Goal: Information Seeking & Learning: Understand process/instructions

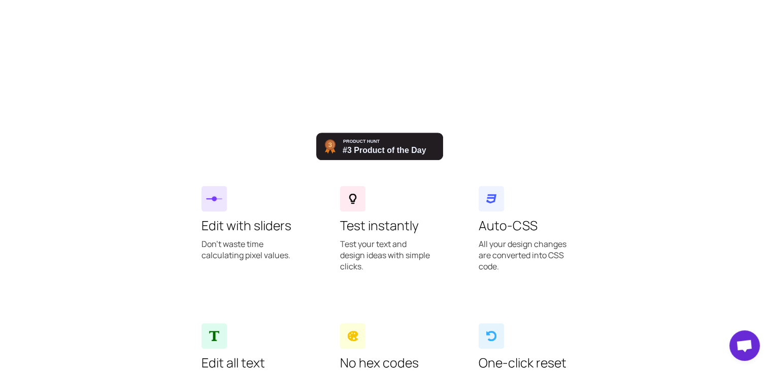
scroll to position [559, 0]
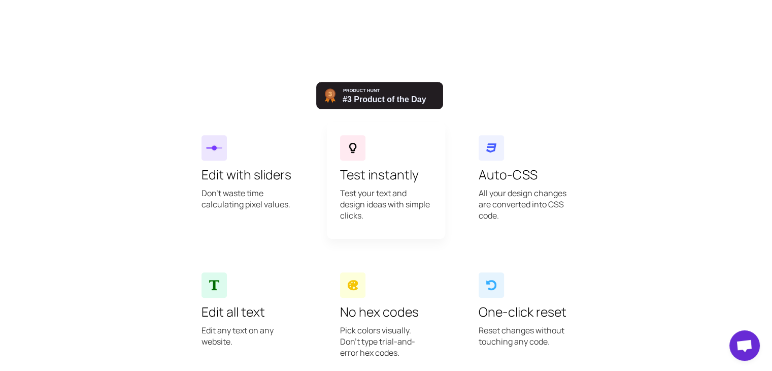
click at [358, 142] on div at bounding box center [352, 147] width 25 height 25
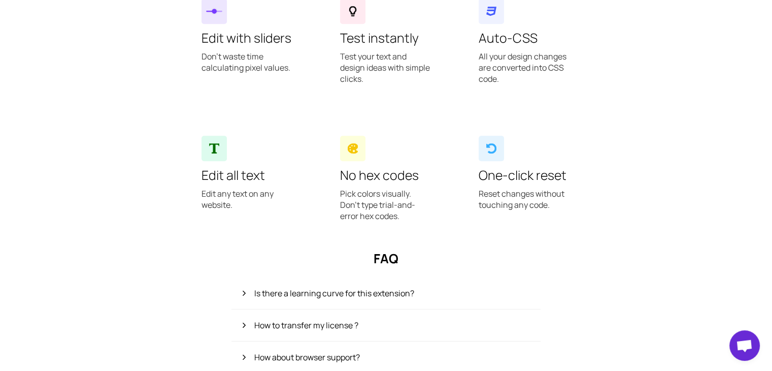
scroll to position [0, 0]
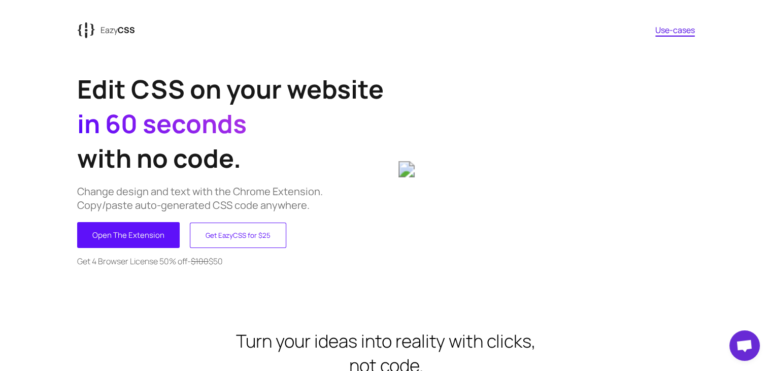
drag, startPoint x: 209, startPoint y: 179, endPoint x: 215, endPoint y: 5, distance: 174.8
click at [678, 27] on link "Use-cases" at bounding box center [676, 29] width 40 height 11
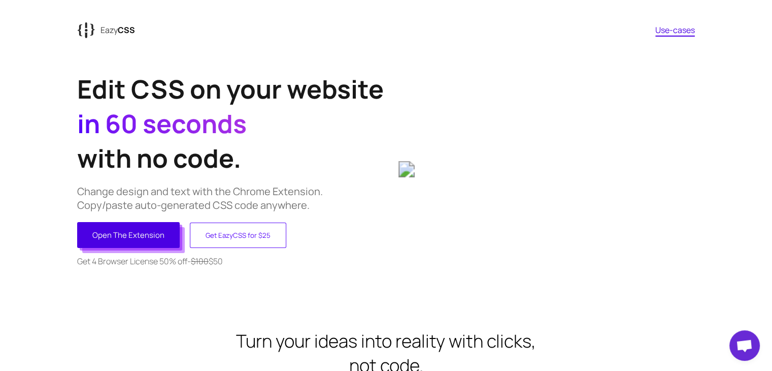
click at [131, 225] on button "Open The Extension" at bounding box center [128, 235] width 103 height 26
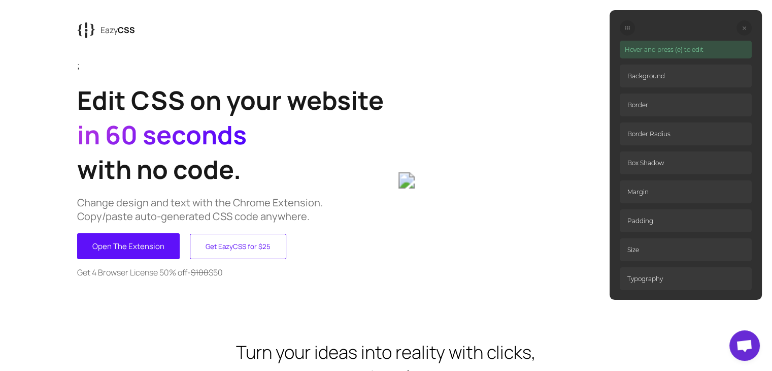
click at [650, 71] on p "Background" at bounding box center [686, 75] width 132 height 23
click at [651, 96] on p "Border" at bounding box center [686, 104] width 132 height 23
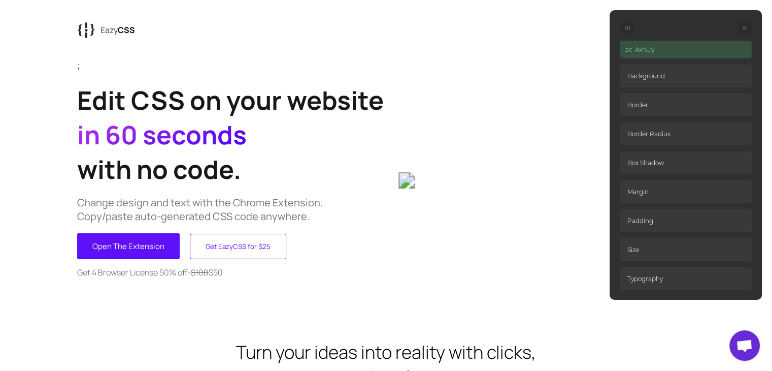
click at [117, 220] on p "Change design and text with the Chrome Extension. Copy/paste auto-generated CSS…" at bounding box center [231, 209] width 309 height 27
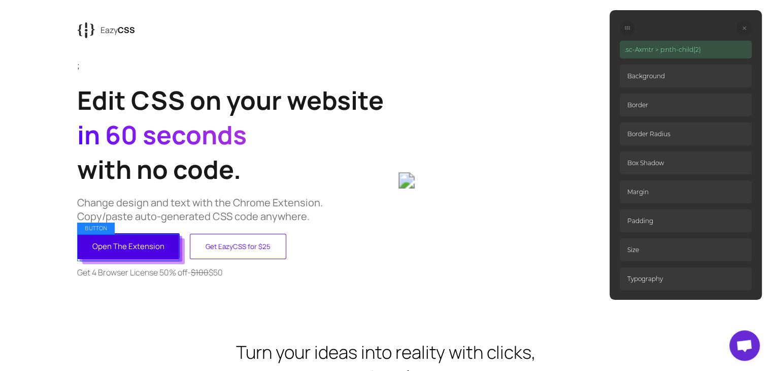
click at [120, 251] on button "Open The Extension" at bounding box center [128, 246] width 103 height 26
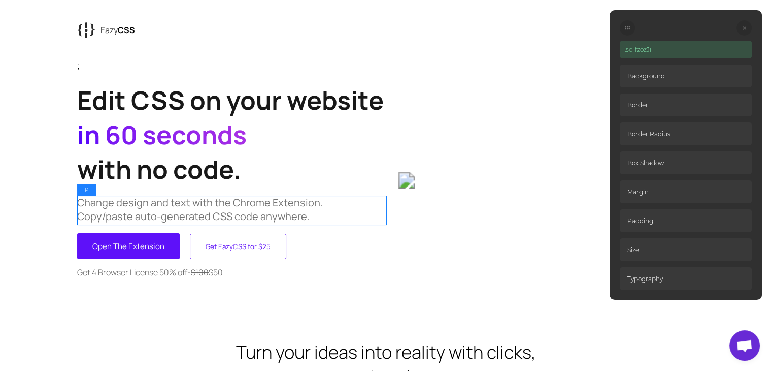
click at [147, 210] on p "Change design and text with the Chrome Extension. Copy/paste auto-generated CSS…" at bounding box center [231, 209] width 309 height 27
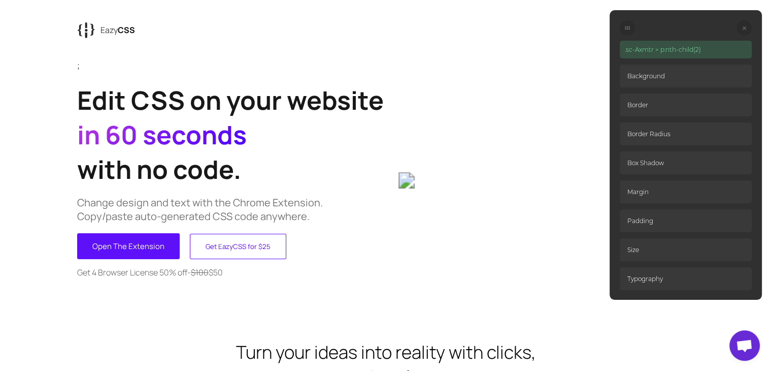
click at [686, 75] on p "Background" at bounding box center [686, 75] width 132 height 23
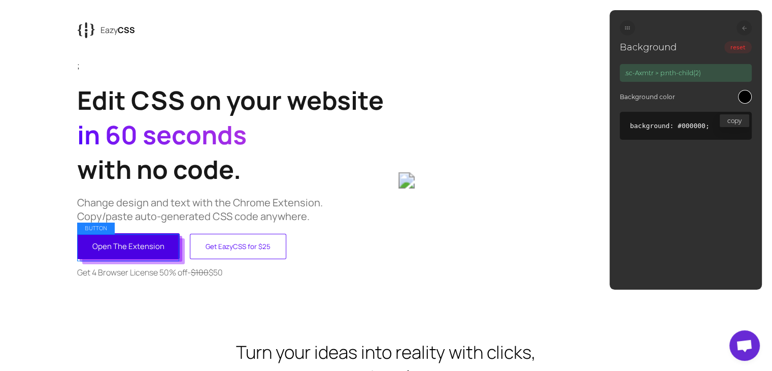
click at [157, 250] on button "Open The Extension" at bounding box center [128, 246] width 103 height 26
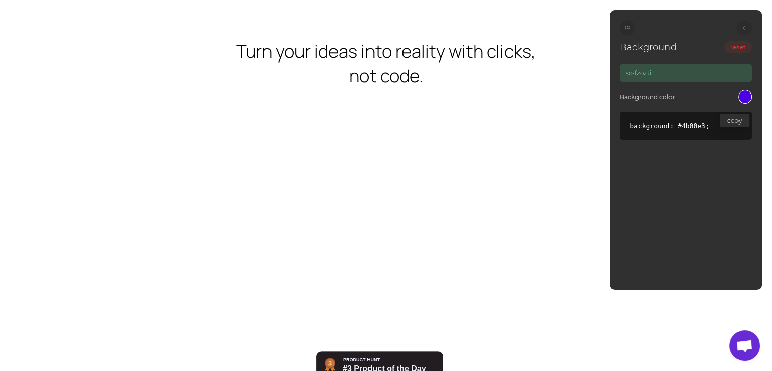
scroll to position [305, 0]
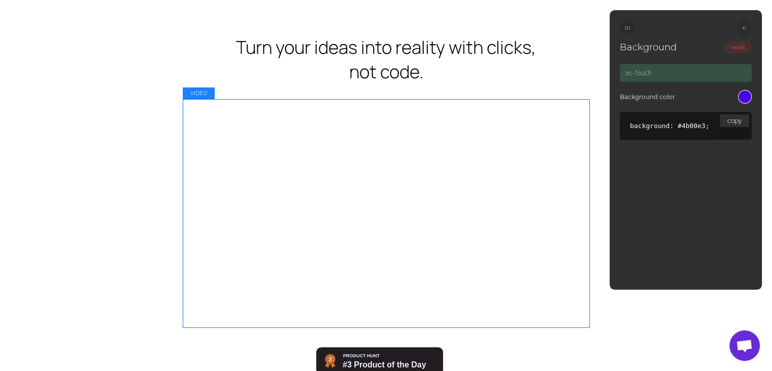
click at [292, 191] on video at bounding box center [386, 212] width 406 height 227
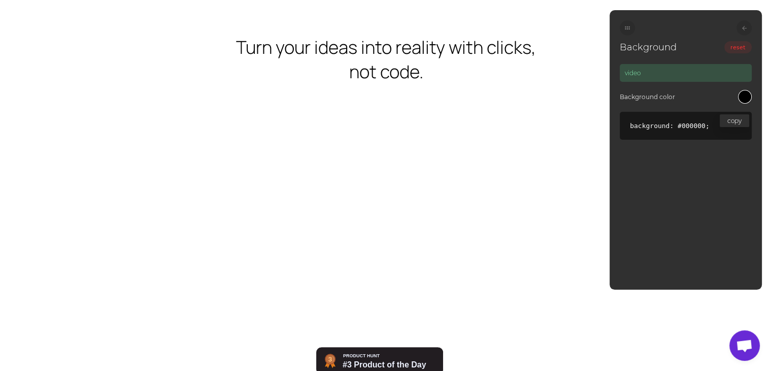
click at [747, 24] on div at bounding box center [744, 27] width 15 height 15
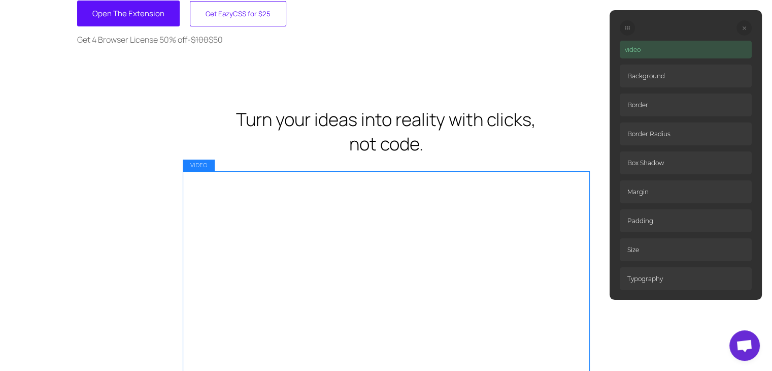
scroll to position [0, 0]
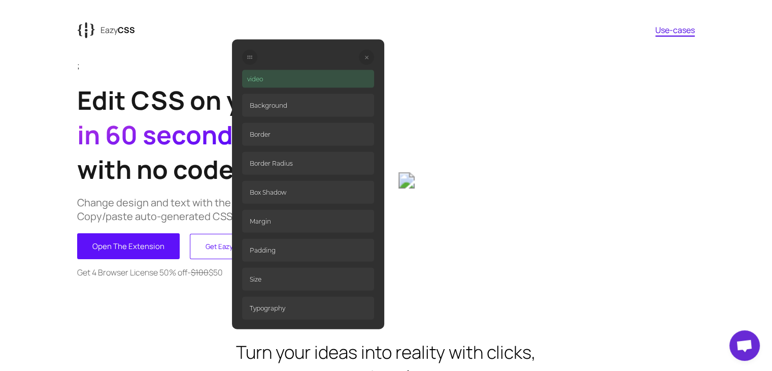
drag, startPoint x: 628, startPoint y: 25, endPoint x: 250, endPoint y: 55, distance: 379.0
click at [250, 55] on icon at bounding box center [249, 57] width 5 height 5
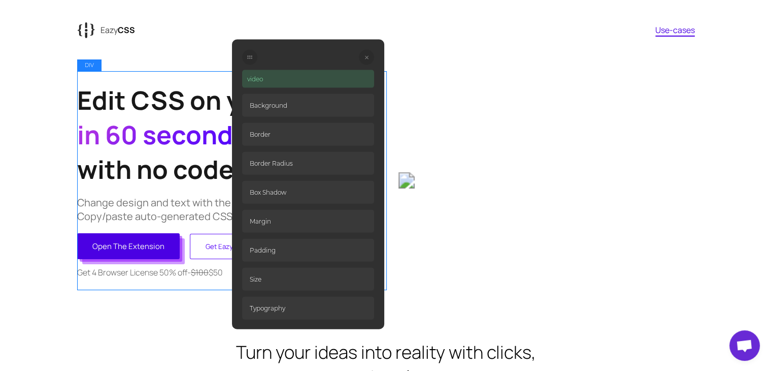
click at [130, 248] on button "Open The Extension" at bounding box center [128, 246] width 103 height 26
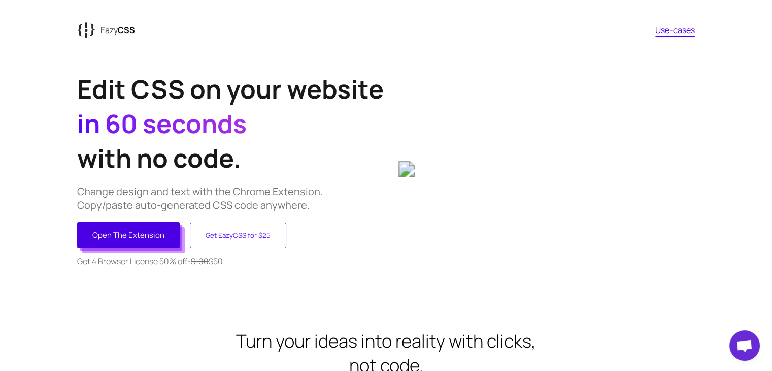
click at [172, 228] on button "Open The Extension" at bounding box center [128, 235] width 103 height 26
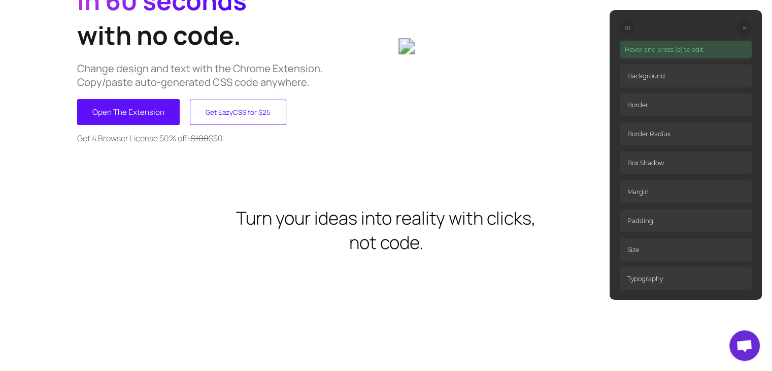
scroll to position [152, 0]
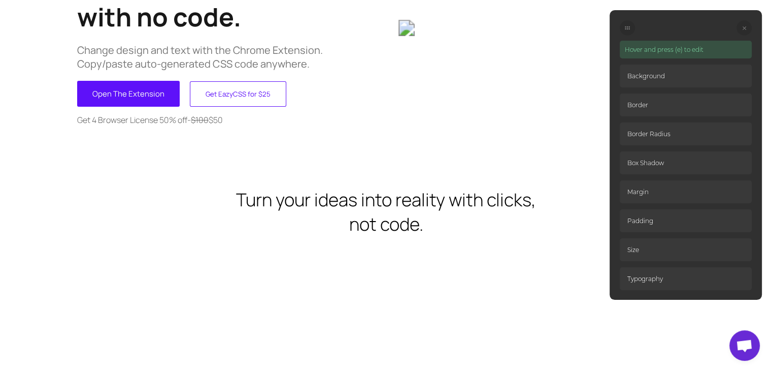
click at [653, 250] on p "Size" at bounding box center [686, 249] width 132 height 23
click at [650, 250] on p "Size" at bounding box center [686, 249] width 132 height 23
